Goal: Task Accomplishment & Management: Manage account settings

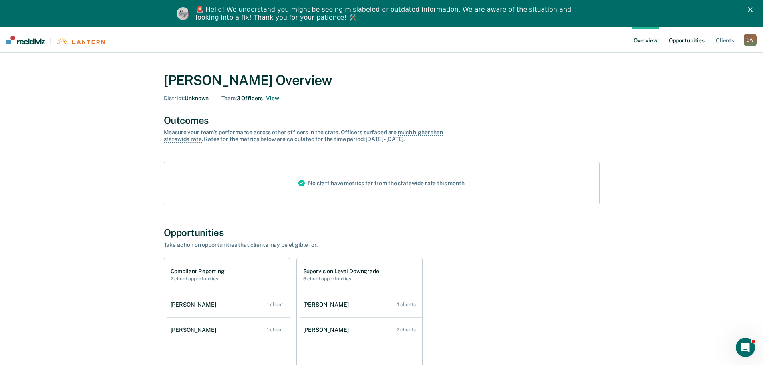
click at [694, 38] on link "Opportunities" at bounding box center [686, 40] width 39 height 26
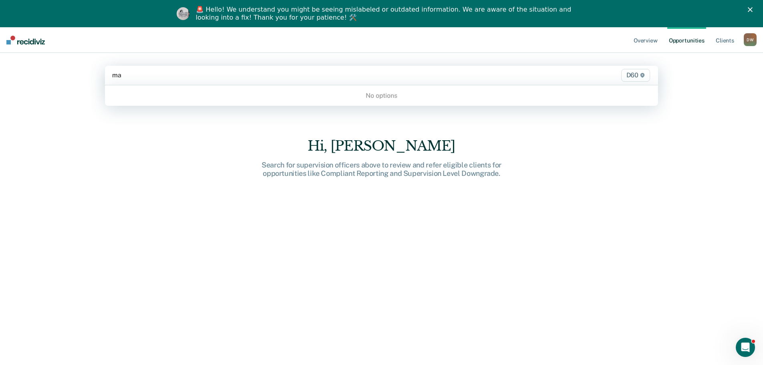
type input "m"
type input "[PERSON_NAME]"
click at [653, 131] on div "Hi, [PERSON_NAME] Search for supervision officers above to review and refer eli…" at bounding box center [381, 231] width 553 height 275
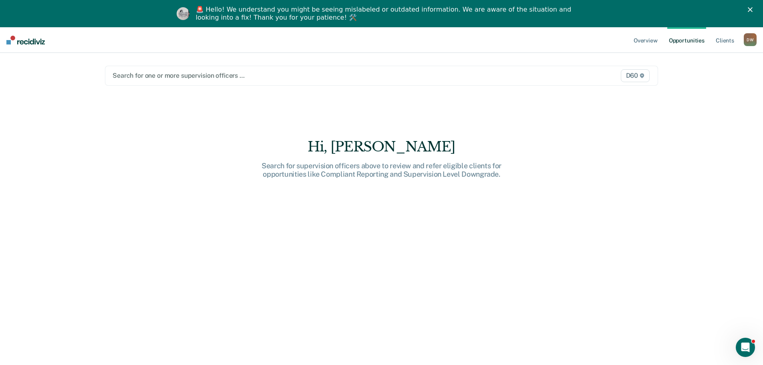
click at [243, 74] on div at bounding box center [300, 75] width 376 height 9
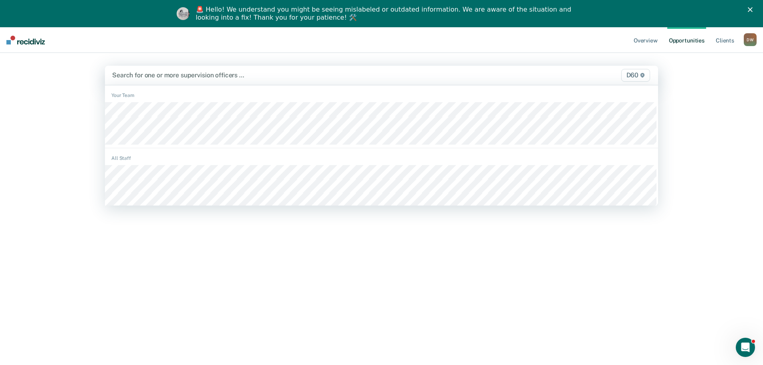
click at [36, 100] on div "Overview Opportunities Client s [PERSON_NAME] [PERSON_NAME] Profile How it work…" at bounding box center [381, 209] width 763 height 365
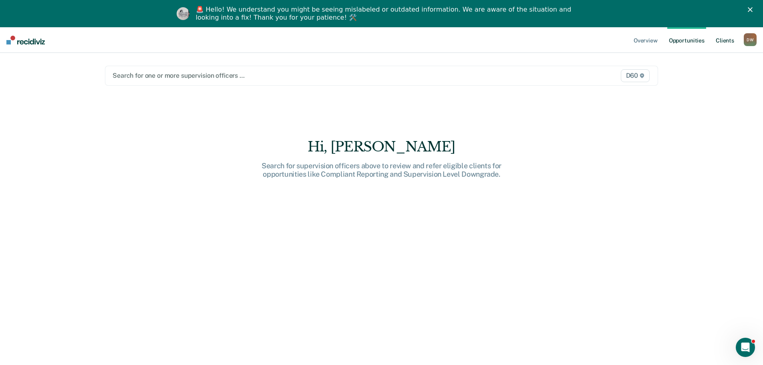
click at [728, 40] on link "Client s" at bounding box center [725, 40] width 22 height 26
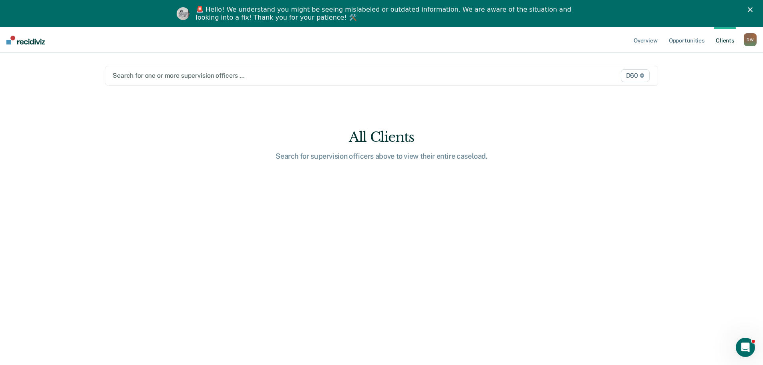
click at [728, 40] on link "Client s" at bounding box center [725, 40] width 22 height 26
click at [234, 130] on main "Search for one or more supervision officers … D60 All Clients Search for superv…" at bounding box center [381, 213] width 572 height 320
click at [643, 39] on link "Overview" at bounding box center [645, 40] width 27 height 26
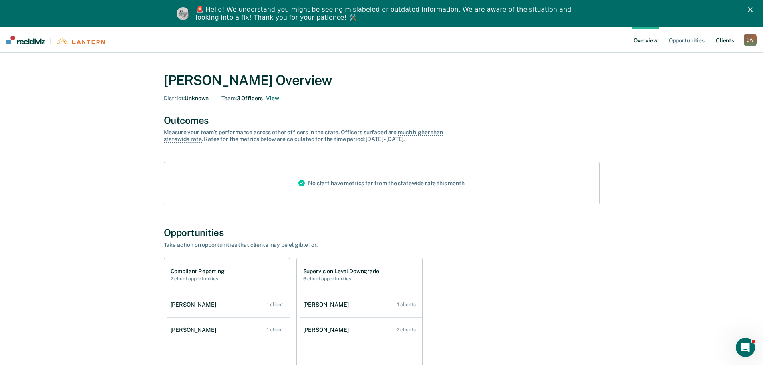
click at [719, 39] on link "Client s" at bounding box center [725, 40] width 22 height 26
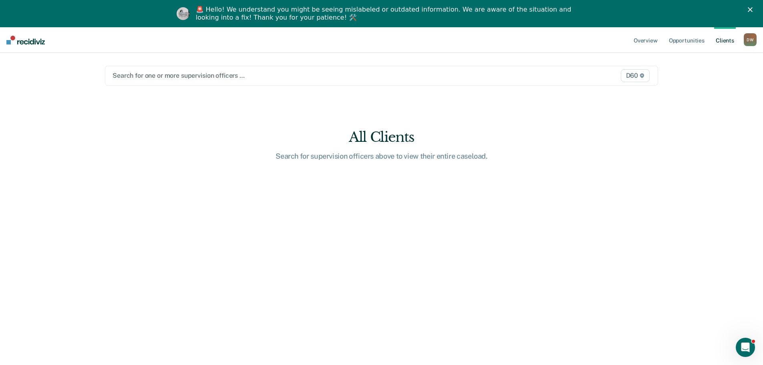
click at [195, 76] on div at bounding box center [300, 75] width 376 height 9
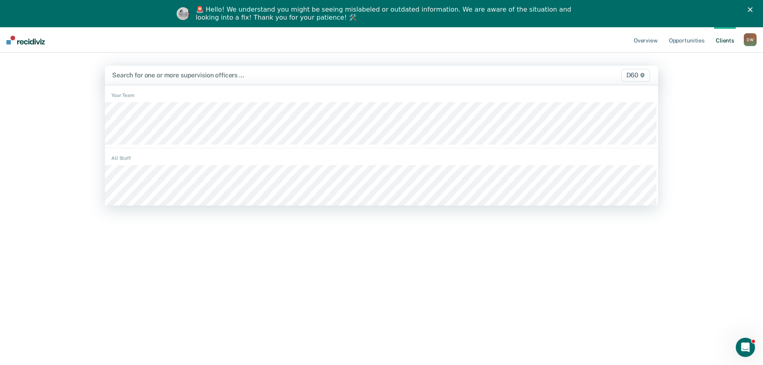
click at [155, 75] on div at bounding box center [300, 74] width 376 height 9
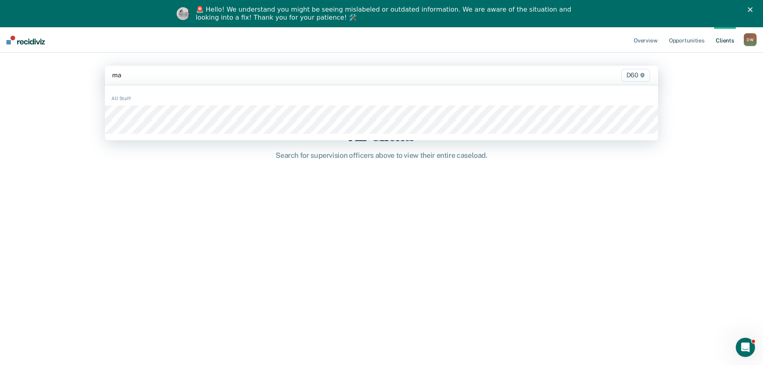
type input "m"
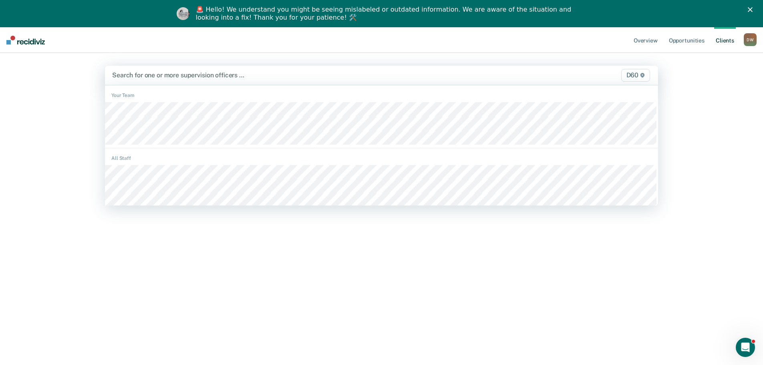
click at [726, 115] on div "Overview Opportunities Client s [PERSON_NAME] [PERSON_NAME] Profile How it work…" at bounding box center [381, 209] width 763 height 365
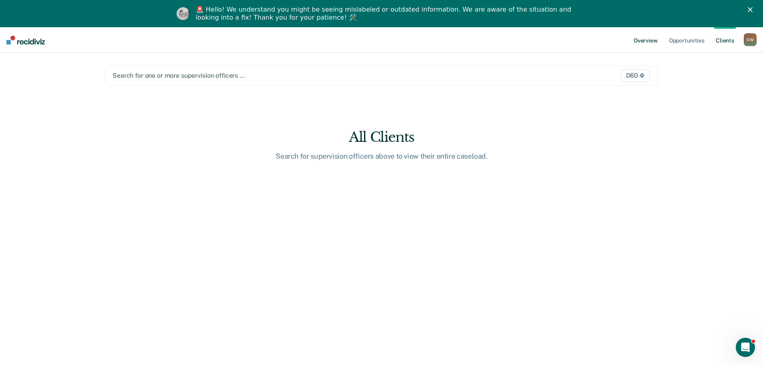
click at [647, 40] on link "Overview" at bounding box center [645, 40] width 27 height 26
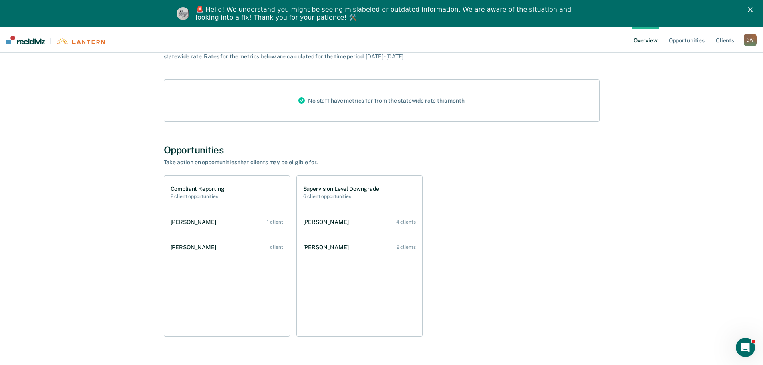
scroll to position [102, 0]
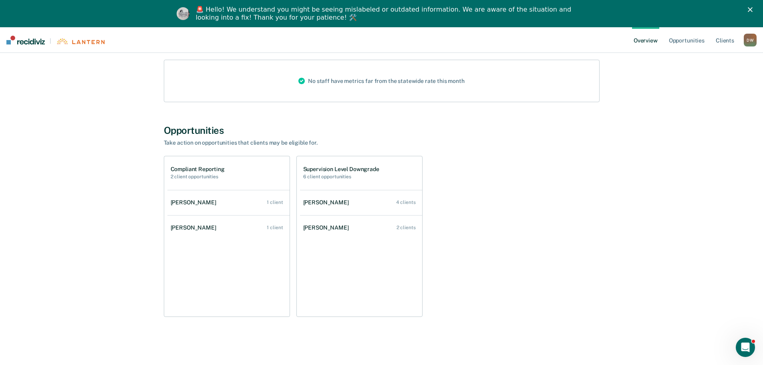
click at [752, 10] on icon "Close" at bounding box center [749, 9] width 5 height 5
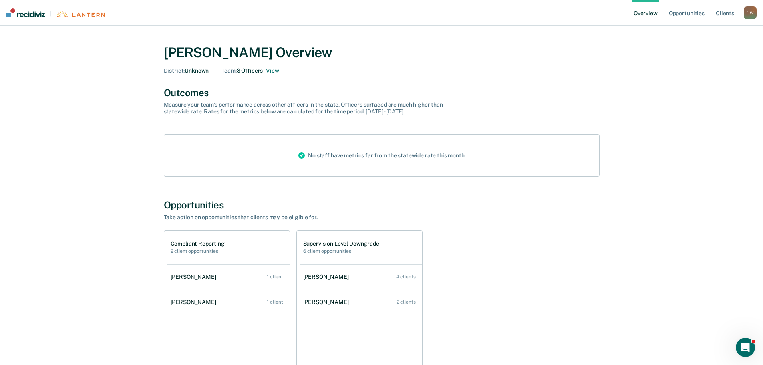
scroll to position [0, 0]
click at [275, 71] on button "View" at bounding box center [272, 71] width 13 height 7
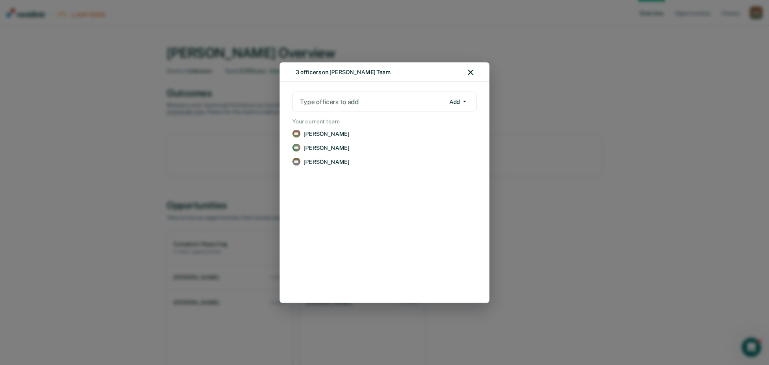
click at [463, 101] on icon "button" at bounding box center [464, 102] width 3 height 2
click at [456, 134] on button "Remove" at bounding box center [462, 133] width 28 height 11
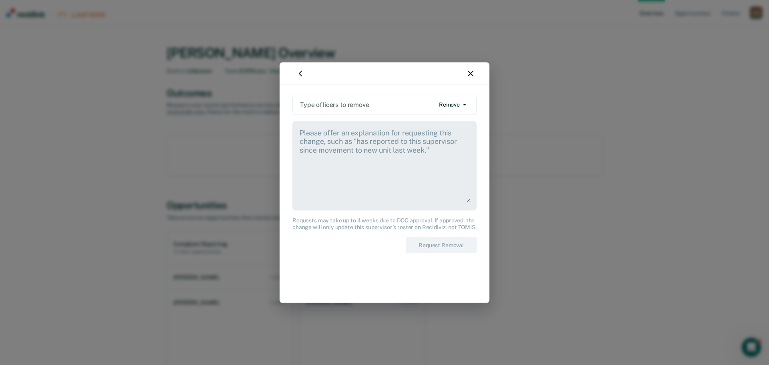
click at [471, 73] on icon "button" at bounding box center [471, 74] width 6 height 6
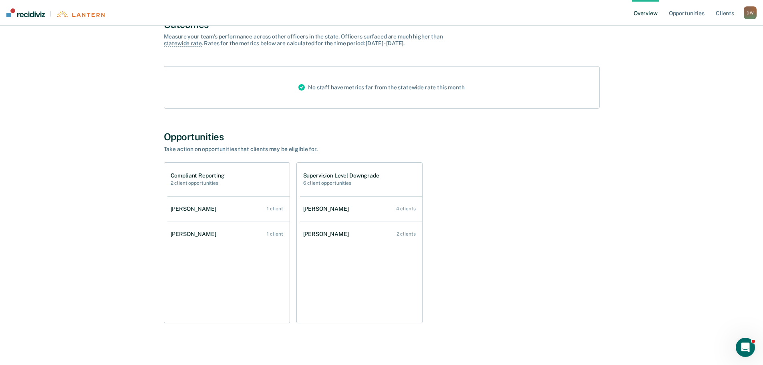
scroll to position [75, 0]
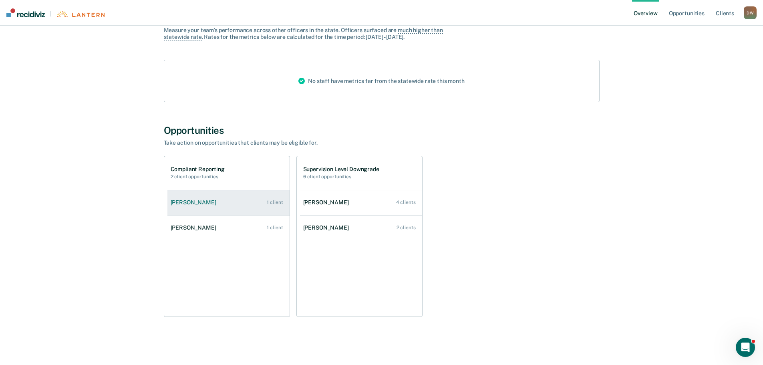
click at [196, 202] on div "[PERSON_NAME]" at bounding box center [195, 202] width 49 height 7
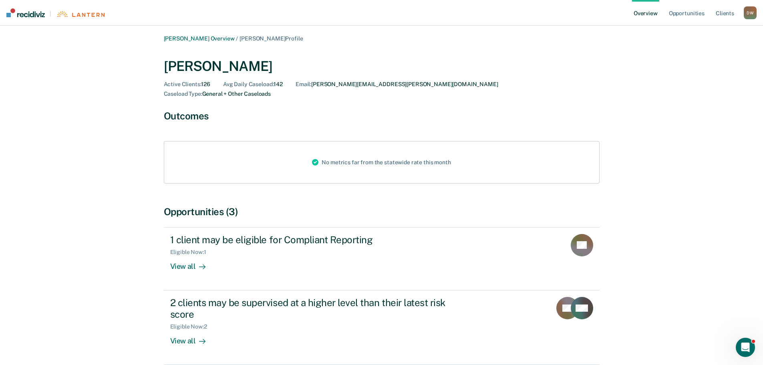
click at [752, 10] on div "D W" at bounding box center [749, 12] width 13 height 13
click at [699, 34] on link "Profile" at bounding box center [717, 32] width 64 height 7
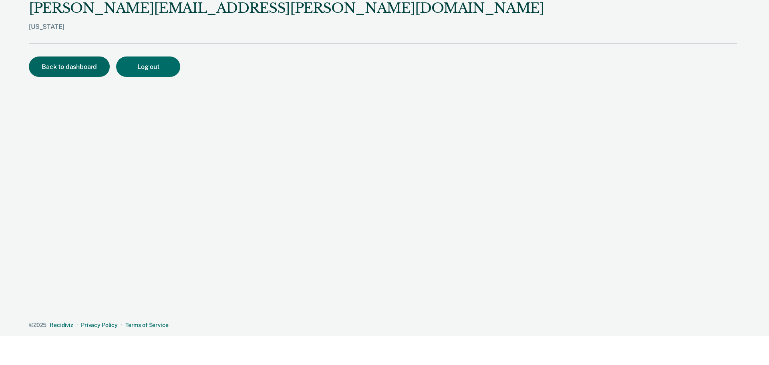
click at [54, 65] on button "Back to dashboard" at bounding box center [69, 66] width 81 height 20
